Goal: Find specific page/section: Find specific page/section

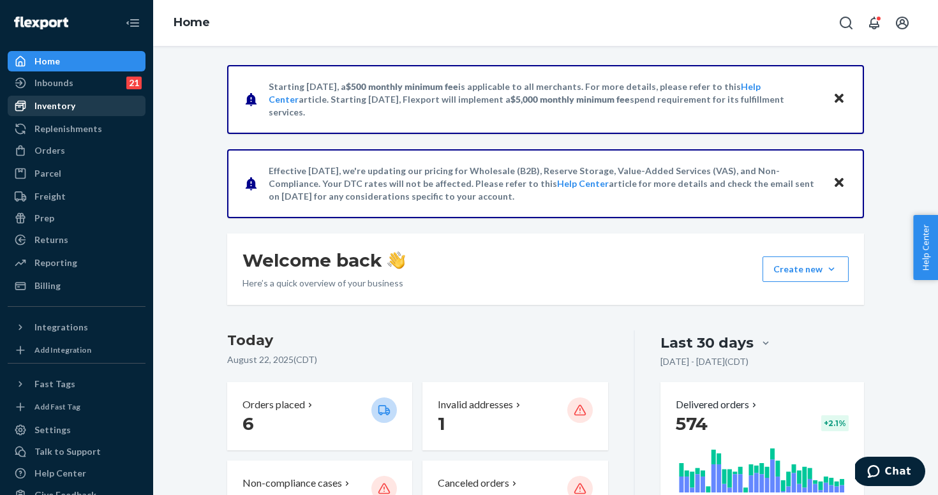
click at [47, 103] on div "Inventory" at bounding box center [54, 106] width 41 height 13
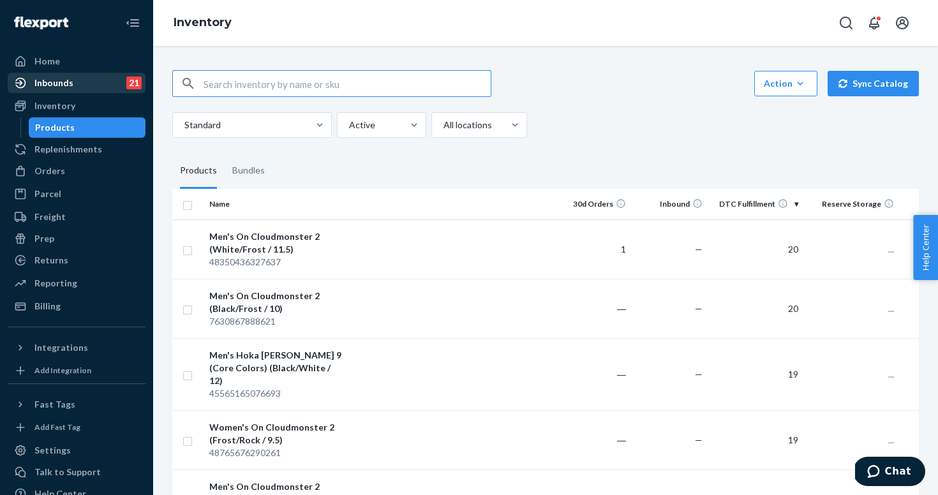
click at [79, 86] on div "Inbounds 21" at bounding box center [76, 83] width 135 height 18
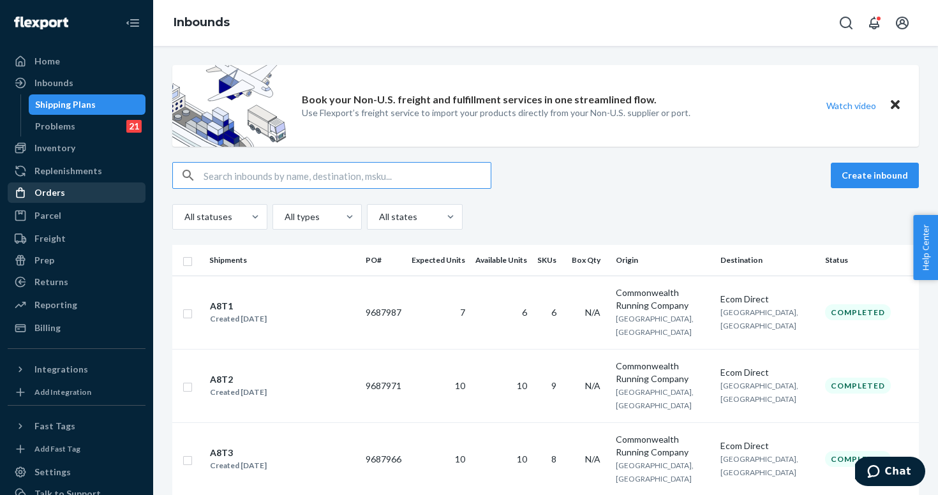
click at [89, 189] on div "Orders" at bounding box center [76, 193] width 135 height 18
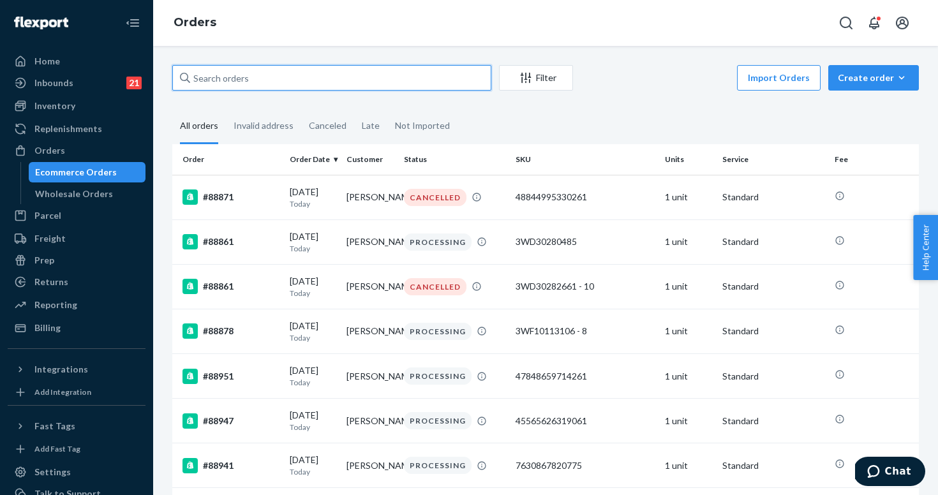
click at [272, 71] on input "text" at bounding box center [331, 78] width 319 height 26
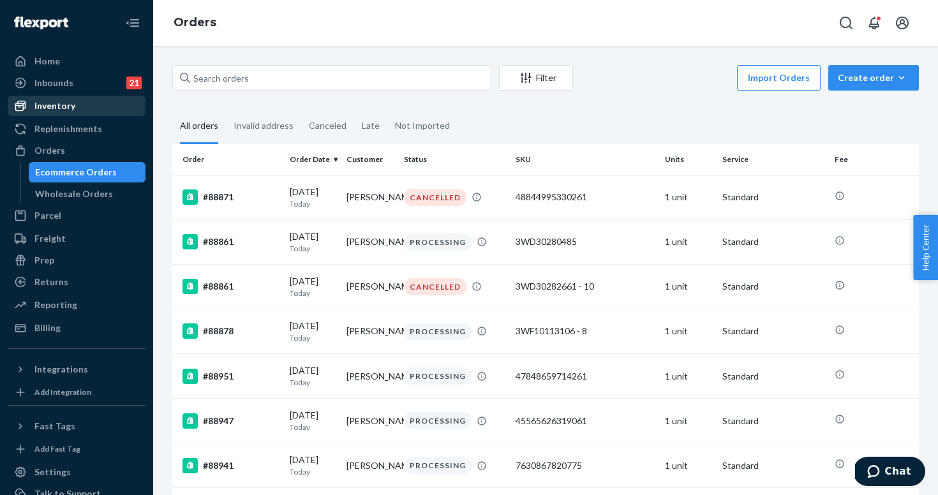
click at [96, 101] on div "Inventory" at bounding box center [76, 106] width 135 height 18
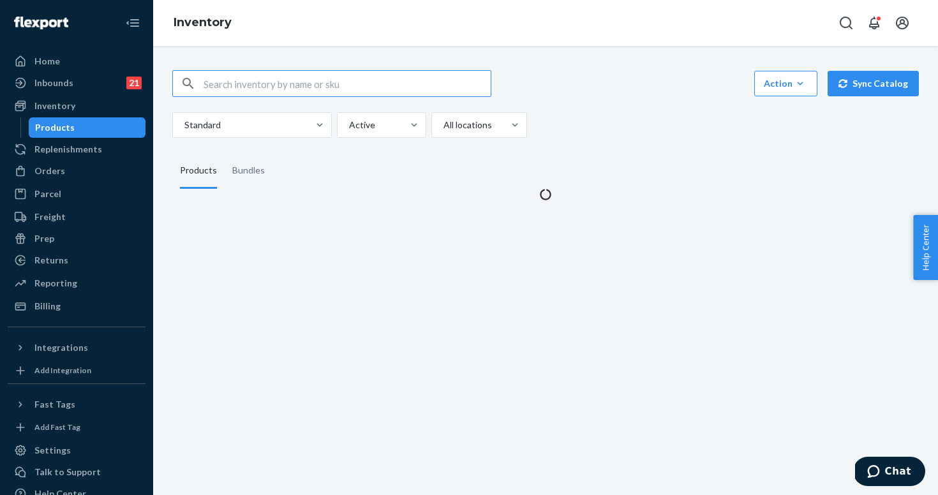
click at [365, 78] on input "text" at bounding box center [347, 84] width 287 height 26
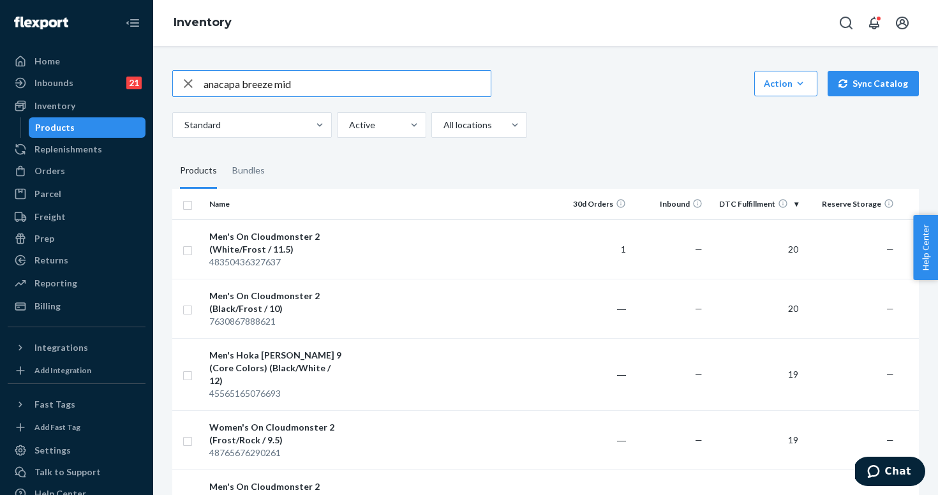
type input "anacapa breeze mid"
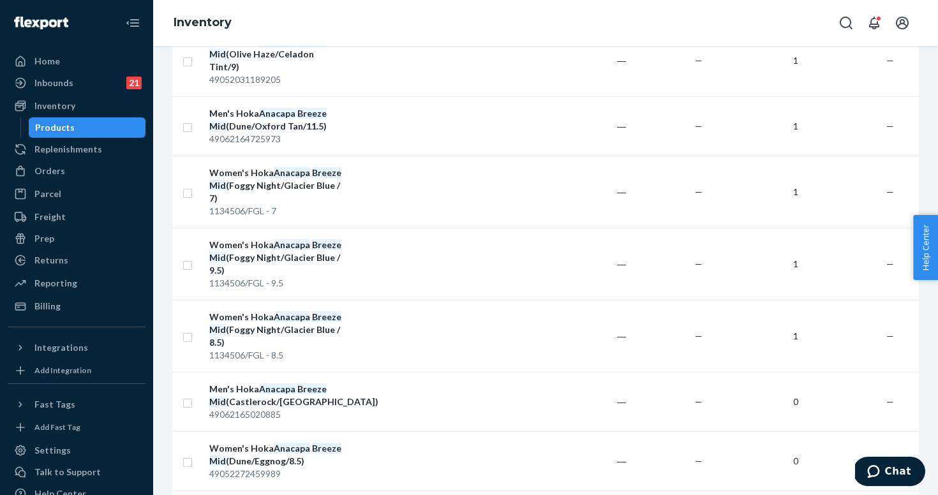
scroll to position [1832, 0]
